Goal: Find specific page/section: Find specific page/section

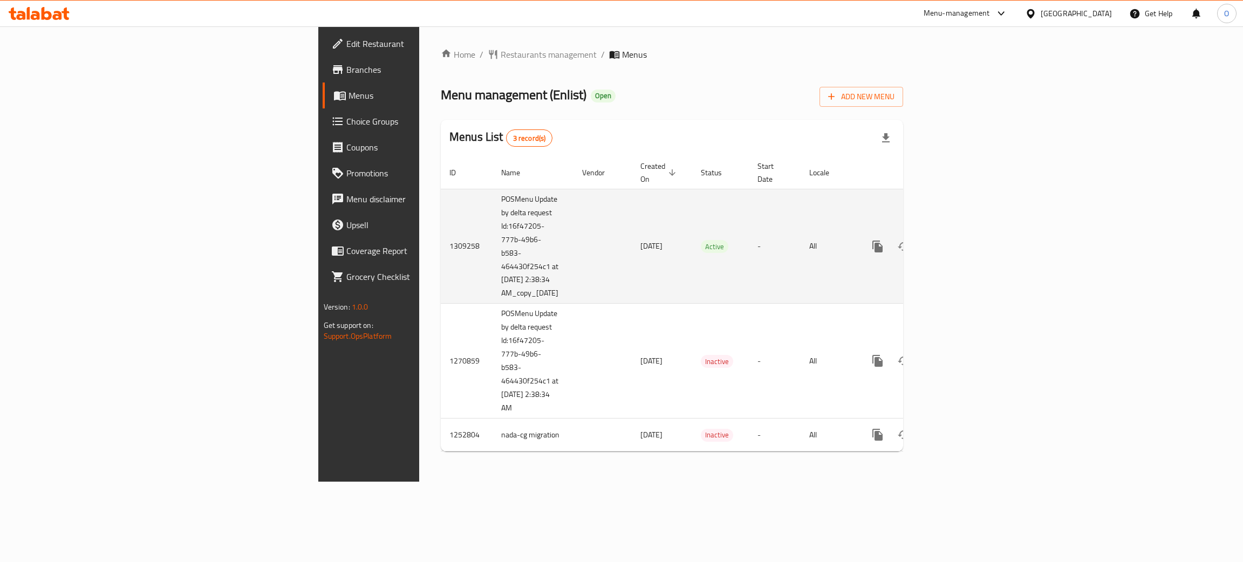
click at [441, 224] on td "1309258" at bounding box center [467, 246] width 52 height 115
copy td "1309258"
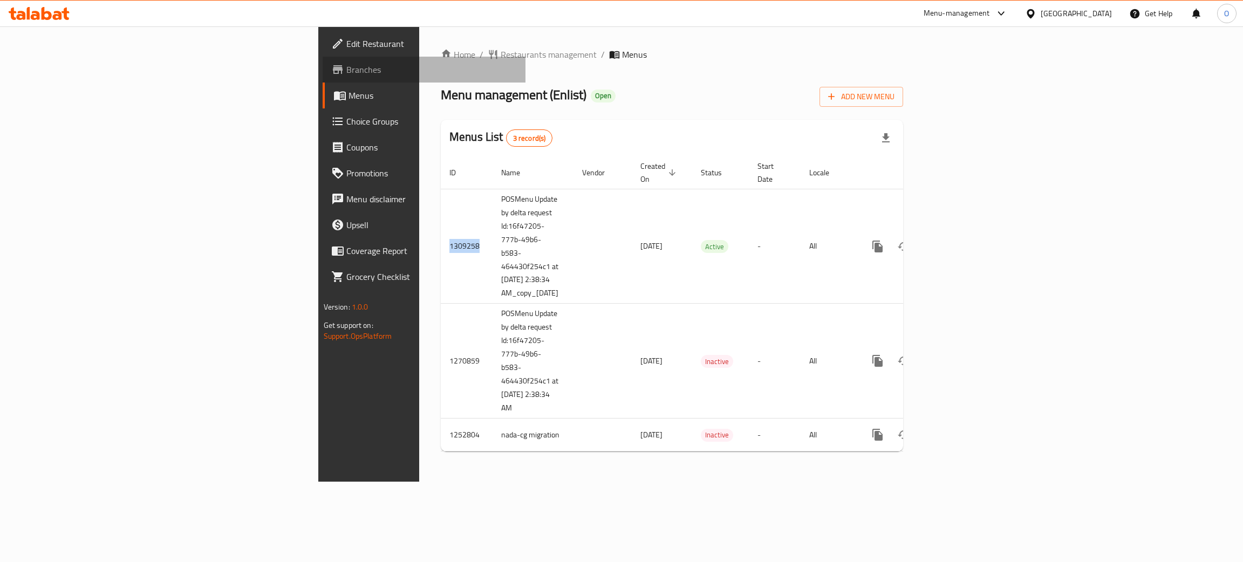
click at [346, 68] on span "Branches" at bounding box center [431, 69] width 171 height 13
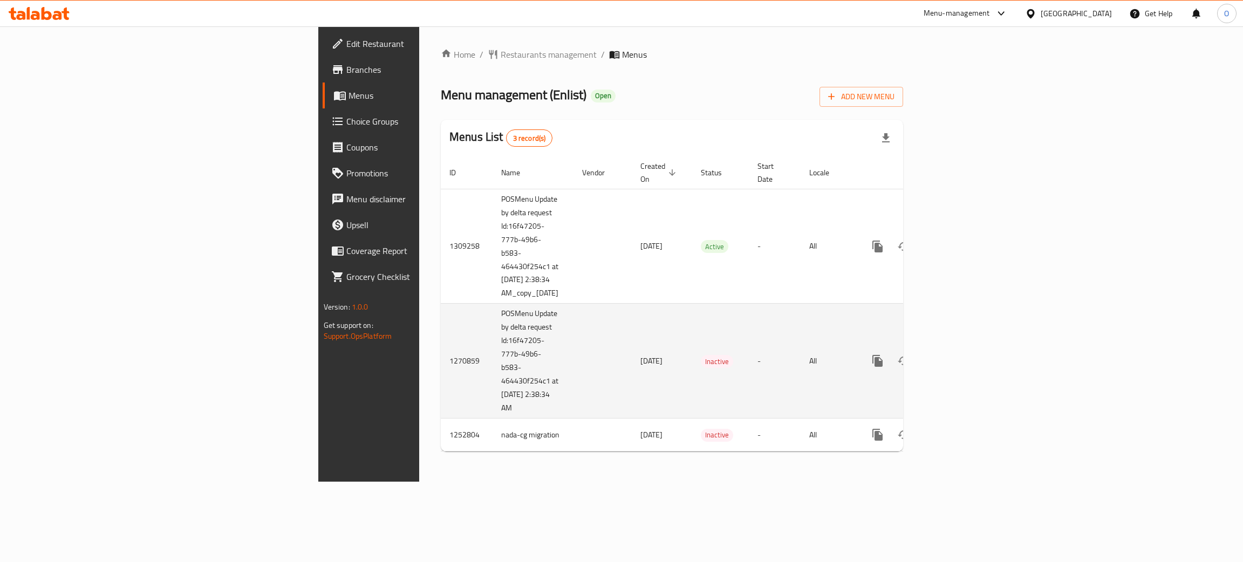
click at [441, 324] on td "1270859" at bounding box center [467, 361] width 52 height 115
copy td "1270859"
